Goal: Information Seeking & Learning: Learn about a topic

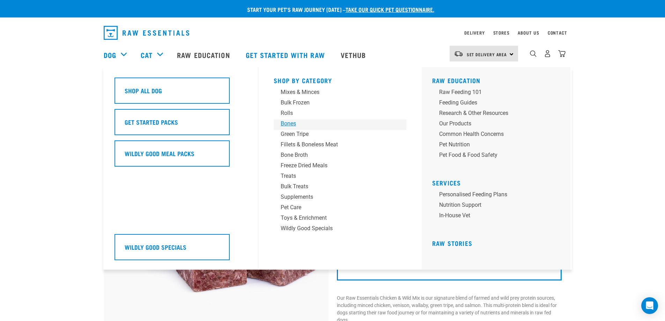
click at [291, 122] on div "Bones" at bounding box center [334, 123] width 109 height 8
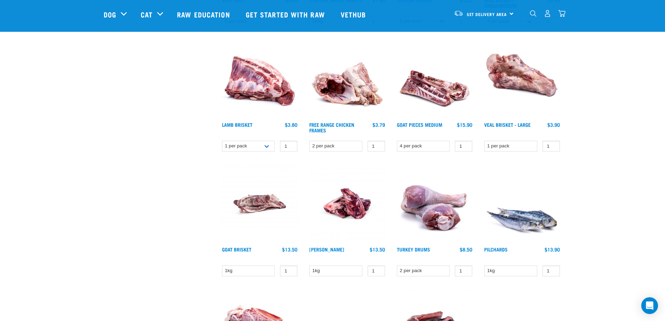
scroll to position [488, 0]
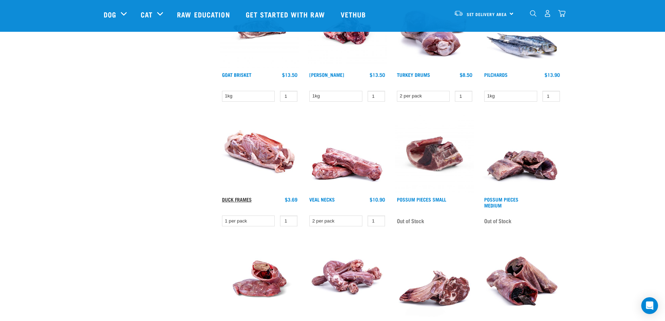
click at [229, 199] on link "Duck Frames" at bounding box center [237, 199] width 30 height 2
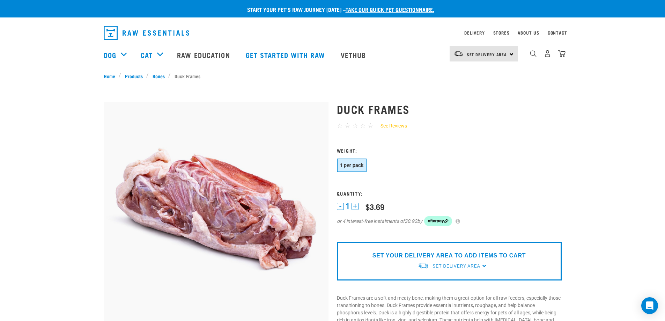
scroll to position [174, 0]
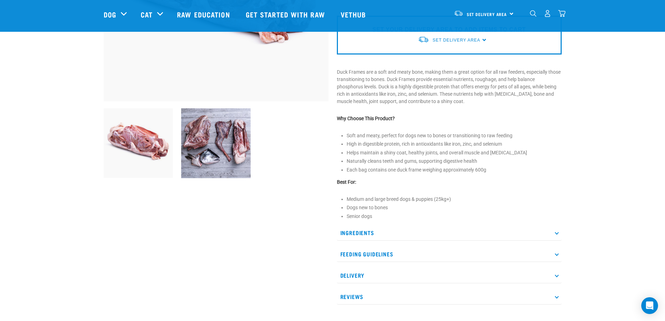
click at [372, 255] on p "Feeding Guidelines" at bounding box center [449, 254] width 225 height 16
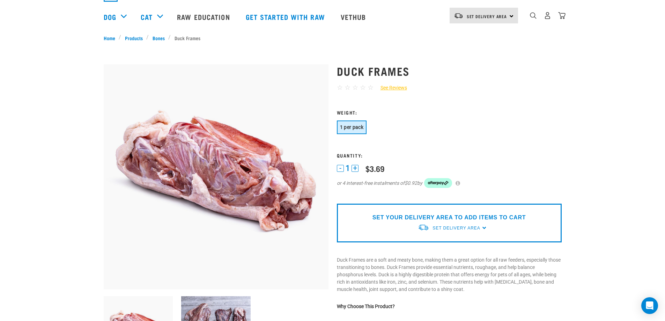
scroll to position [0, 0]
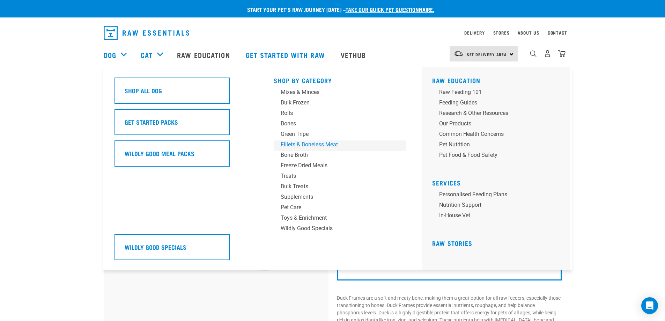
click at [310, 143] on div "Fillets & Boneless Meat" at bounding box center [334, 144] width 109 height 8
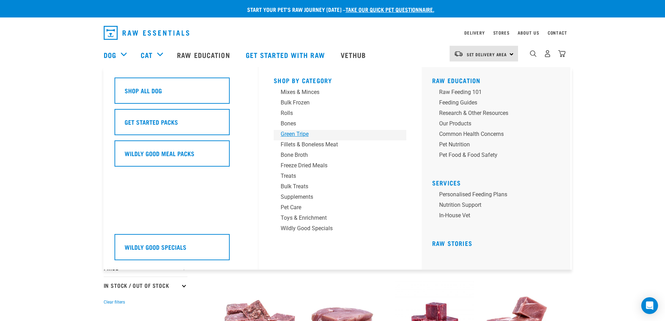
click at [302, 133] on div "Green Tripe" at bounding box center [334, 134] width 109 height 8
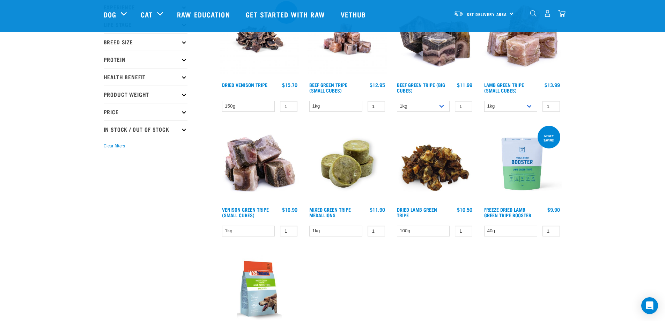
scroll to position [70, 0]
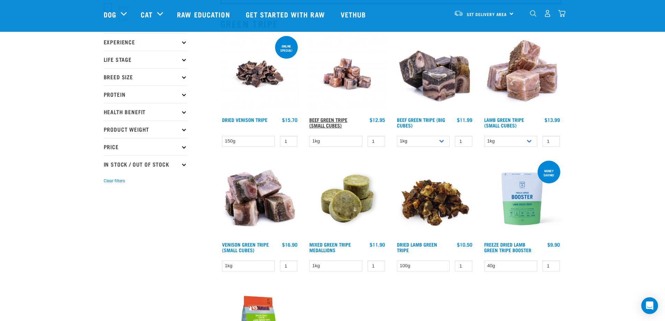
click at [343, 120] on link "Beef Green Tripe (Small Cubes)" at bounding box center [328, 122] width 38 height 8
click at [325, 115] on link at bounding box center [346, 111] width 79 height 7
click at [322, 120] on link "Beef Green Tripe (Small Cubes)" at bounding box center [328, 122] width 38 height 8
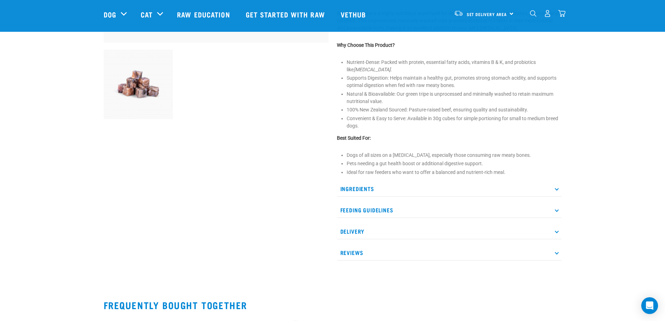
scroll to position [244, 0]
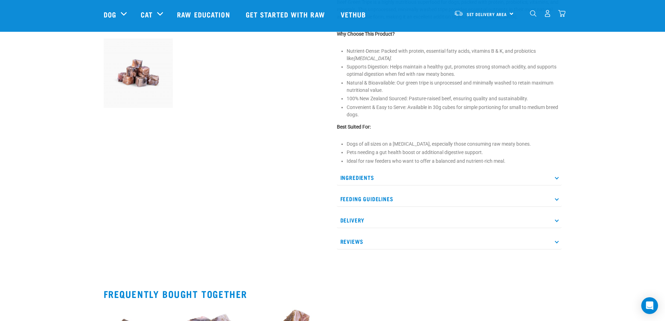
click at [369, 192] on p "Feeding Guidelines" at bounding box center [449, 199] width 225 height 16
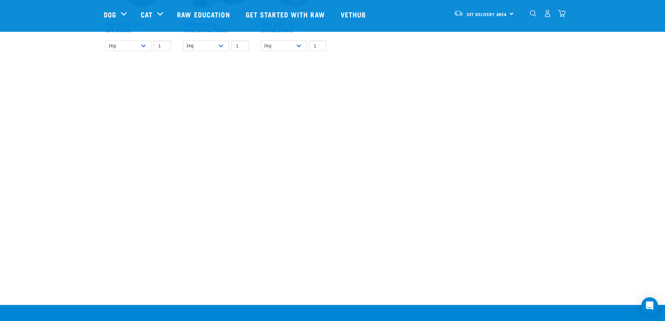
scroll to position [853, 0]
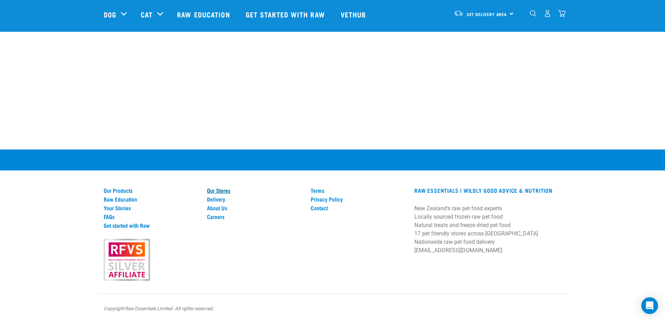
click at [229, 190] on link "Our Stores" at bounding box center [254, 190] width 95 height 6
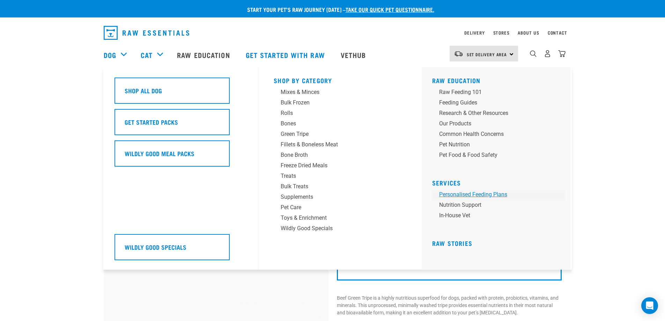
click at [489, 196] on link "Personalised Feeding Plans" at bounding box center [498, 195] width 133 height 10
